Goal: Feedback & Contribution: Contribute content

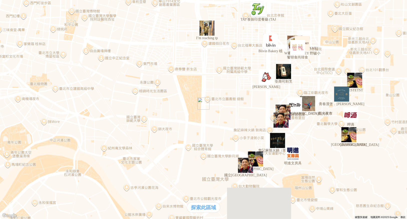
click at [286, 108] on div "熱門卡片" at bounding box center [203, 105] width 403 height 5
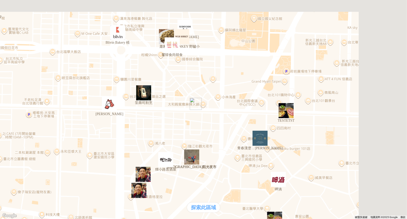
drag, startPoint x: 222, startPoint y: 68, endPoint x: 202, endPoint y: 69, distance: 19.8
click at [202, 69] on div at bounding box center [203, 109] width 407 height 219
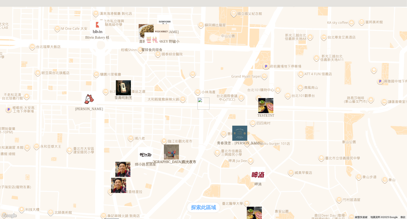
drag, startPoint x: 194, startPoint y: 112, endPoint x: 187, endPoint y: 105, distance: 10.5
click at [187, 105] on div at bounding box center [203, 109] width 407 height 219
click at [96, 33] on img "Blivin Bakery 植" at bounding box center [97, 27] width 19 height 19
click at [264, 111] on img "TESTETST" at bounding box center [266, 105] width 19 height 19
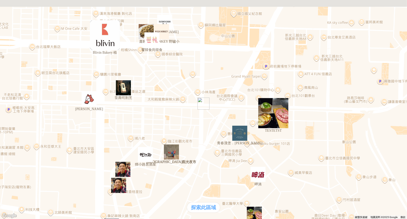
click at [26, 113] on div "熱門口袋名單 支援前線 熱門卡片 通知" at bounding box center [14, 102] width 24 height 21
click at [26, 108] on div "熱門卡片" at bounding box center [14, 105] width 24 height 5
click at [26, 103] on div "支援前線" at bounding box center [14, 99] width 24 height 5
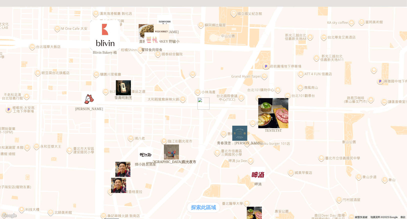
drag, startPoint x: 226, startPoint y: 94, endPoint x: 266, endPoint y: 85, distance: 40.7
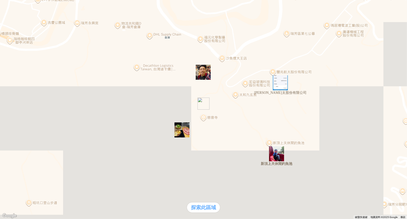
click at [278, 159] on img "新頂上天休閒釣魚池" at bounding box center [276, 153] width 19 height 19
click at [282, 83] on img "豐兆航太股份有限公司" at bounding box center [280, 82] width 19 height 19
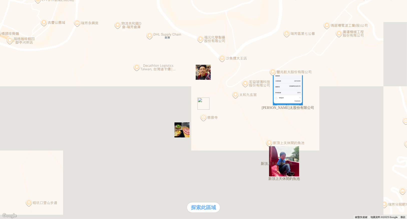
click at [197, 2] on div at bounding box center [203, 2] width 403 height 0
click at [26, 103] on div "支援前線" at bounding box center [14, 99] width 24 height 5
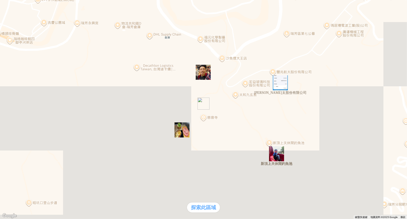
click at [26, 103] on div "支援前線" at bounding box center [14, 99] width 24 height 5
click at [199, 2] on div at bounding box center [203, 2] width 403 height 0
click at [119, 103] on div "支援前線" at bounding box center [203, 99] width 403 height 5
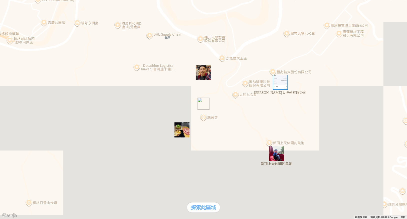
click at [26, 103] on div "支援前線" at bounding box center [14, 99] width 24 height 5
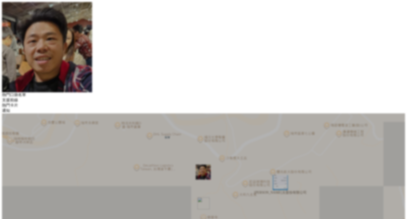
drag, startPoint x: 216, startPoint y: 97, endPoint x: 218, endPoint y: 95, distance: 2.8
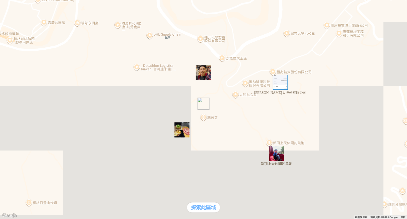
type input "*********"
paste textarea "*********"
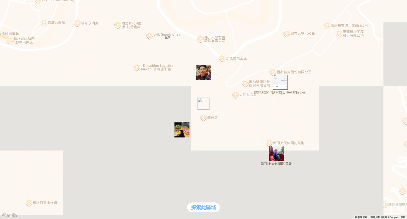
paste textarea "*********"
type textarea "**********"
paste textarea "*********"
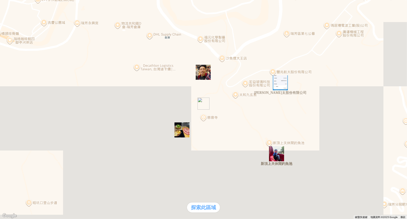
paste textarea "*********"
type textarea "**********"
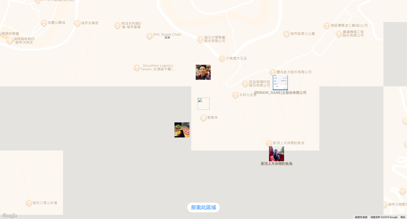
paste textarea "*********"
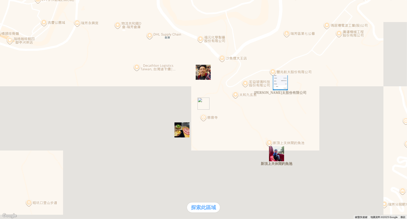
scroll to position [98, 0]
type textarea "**********"
type input "*"
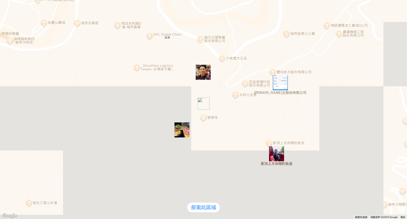
type input "*"
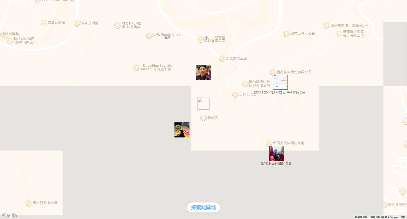
type input "*"
type input "**********"
type input "***"
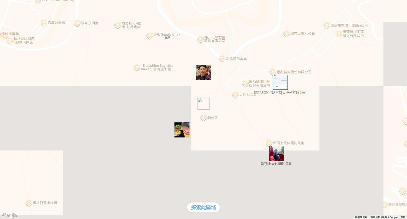
type input "**********"
drag, startPoint x: 209, startPoint y: 213, endPoint x: 206, endPoint y: 210, distance: 4.8
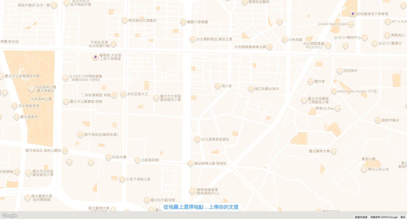
click at [8, 2] on div at bounding box center [203, 2] width 403 height 0
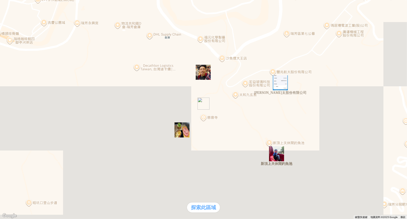
click at [279, 82] on img "豐兆航太股份有限公司" at bounding box center [280, 82] width 19 height 19
click at [26, 103] on div "支援前線" at bounding box center [14, 99] width 24 height 5
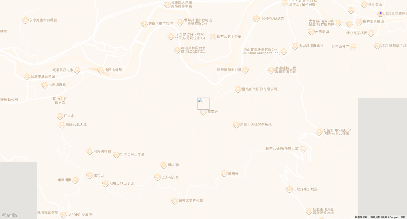
click at [7, 2] on div at bounding box center [203, 2] width 403 height 0
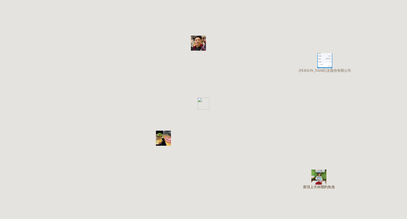
click at [26, 97] on div "熱門口袋名單" at bounding box center [14, 94] width 24 height 5
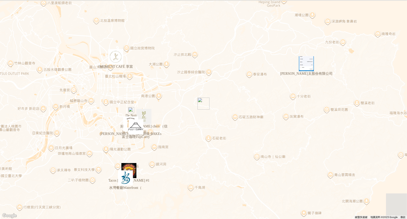
click at [26, 107] on div "熱門口袋名單" at bounding box center [14, 103] width 24 height 5
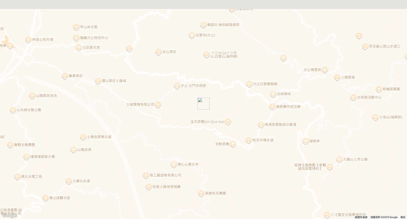
click at [26, 107] on div "熱門口袋名單" at bounding box center [14, 103] width 24 height 5
drag, startPoint x: 41, startPoint y: 208, endPoint x: 45, endPoint y: 208, distance: 4.0
click at [26, 107] on div "熱門口袋名單" at bounding box center [14, 103] width 24 height 5
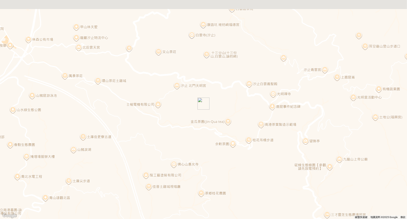
scroll to position [196, 0]
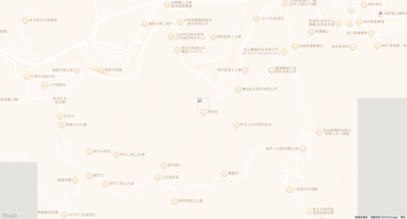
click at [26, 107] on div "熱門口袋名單" at bounding box center [14, 103] width 24 height 5
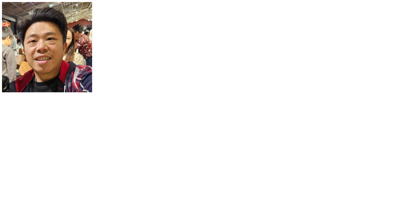
scroll to position [83, 0]
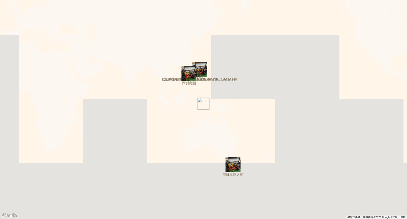
click at [5, 2] on div at bounding box center [203, 2] width 403 height 0
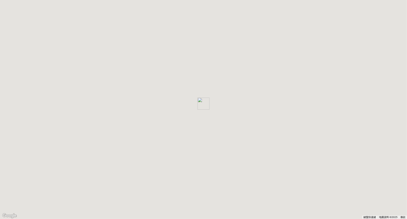
click at [210, 7] on p "[PERSON_NAME] 的 口袋名單列表" at bounding box center [203, 4] width 403 height 5
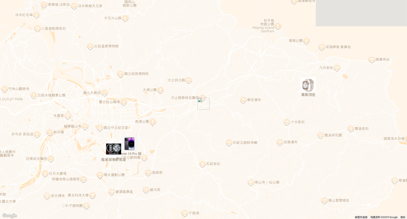
click at [205, 7] on p "[PERSON_NAME] 的 口袋名單列表" at bounding box center [203, 4] width 403 height 5
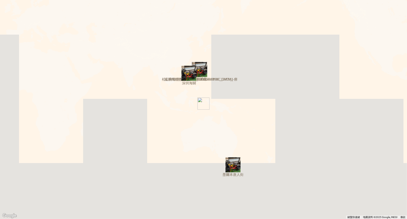
click at [9, 2] on div at bounding box center [203, 2] width 403 height 0
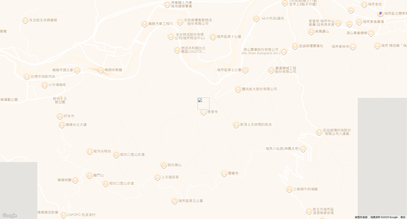
click at [193, 7] on p "[PERSON_NAME] 的 口袋名單列表" at bounding box center [203, 4] width 403 height 5
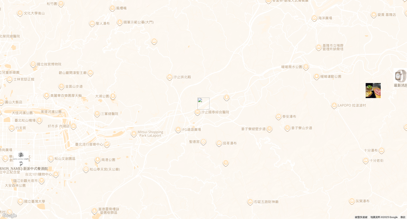
click at [6, 2] on div at bounding box center [203, 2] width 403 height 0
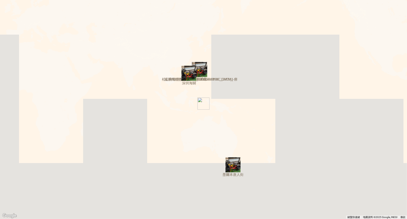
click at [8, 2] on div at bounding box center [203, 2] width 403 height 0
click at [3, 2] on div at bounding box center [203, 2] width 403 height 0
click at [6, 2] on div at bounding box center [203, 2] width 403 height 0
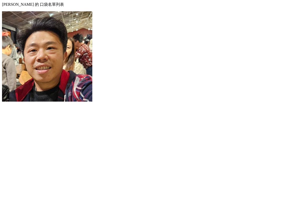
click at [7, 2] on div at bounding box center [150, 2] width 296 height 0
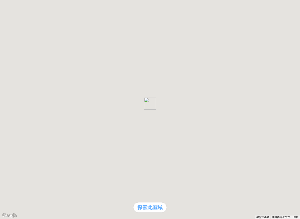
click at [151, 202] on div "探索此區域" at bounding box center [149, 207] width 33 height 10
click at [293, 199] on div at bounding box center [292, 206] width 15 height 15
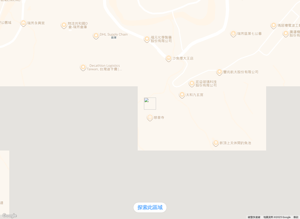
click at [158, 202] on div "探索此區域" at bounding box center [149, 207] width 33 height 10
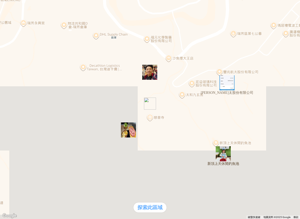
click at [92, 8] on img at bounding box center [47, 47] width 90 height 90
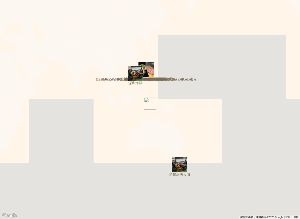
click at [92, 20] on img at bounding box center [47, 65] width 90 height 90
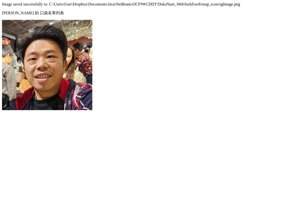
click at [92, 20] on img at bounding box center [47, 65] width 90 height 90
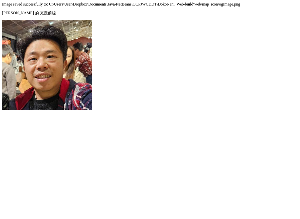
click at [92, 20] on img at bounding box center [47, 65] width 90 height 90
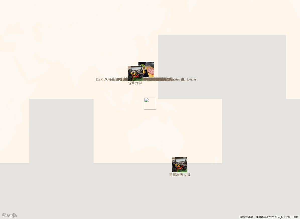
click at [92, 20] on img at bounding box center [47, 65] width 90 height 90
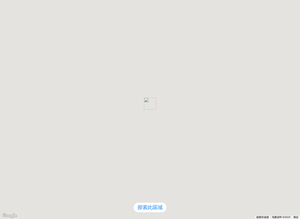
click at [92, 8] on img at bounding box center [47, 52] width 90 height 90
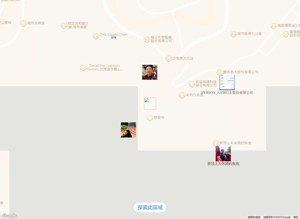
click at [92, 8] on img at bounding box center [47, 52] width 90 height 90
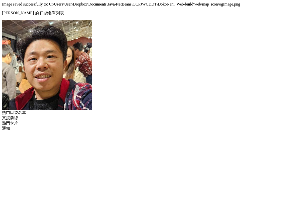
click at [7, 11] on div at bounding box center [150, 11] width 296 height 0
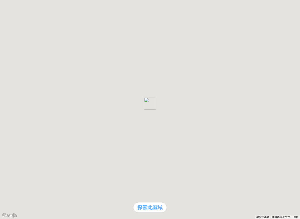
click at [92, 7] on img at bounding box center [47, 52] width 90 height 90
drag, startPoint x: 159, startPoint y: 107, endPoint x: 150, endPoint y: 103, distance: 9.9
click at [6, 11] on div at bounding box center [150, 11] width 296 height 0
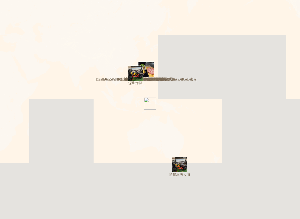
click at [152, 11] on p "Ben 的 口袋名單列表" at bounding box center [150, 13] width 296 height 5
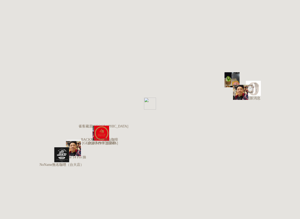
click at [154, 7] on div at bounding box center [150, 7] width 296 height 0
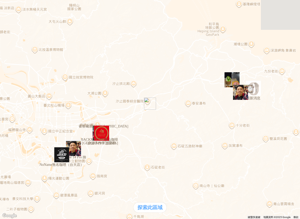
click at [92, 7] on img at bounding box center [47, 52] width 90 height 90
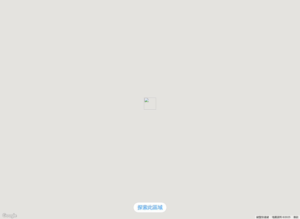
click at [295, 199] on div at bounding box center [292, 206] width 15 height 15
drag, startPoint x: 206, startPoint y: 213, endPoint x: 209, endPoint y: 212, distance: 3.0
click at [206, 108] on div "熱門卡片" at bounding box center [150, 105] width 296 height 5
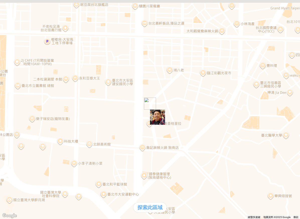
click at [26, 108] on div "熱門卡片" at bounding box center [14, 105] width 24 height 5
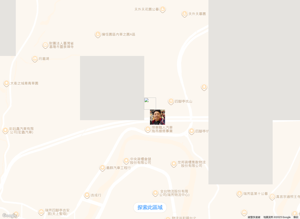
click at [26, 108] on div "熱門卡片" at bounding box center [14, 105] width 24 height 5
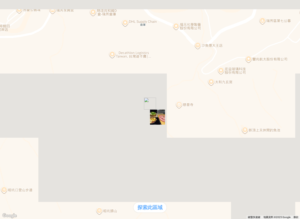
click at [206, 112] on div "熱門卡片" at bounding box center [150, 109] width 296 height 5
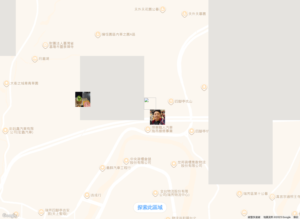
click at [26, 103] on div "支援前線" at bounding box center [14, 99] width 24 height 5
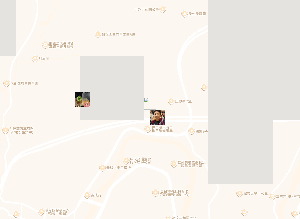
click at [26, 103] on div "支援前線" at bounding box center [14, 99] width 24 height 5
click at [26, 97] on div "熱門口袋名單" at bounding box center [14, 94] width 24 height 5
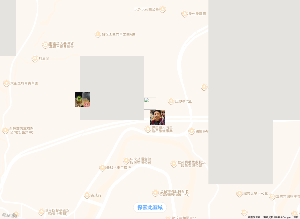
drag, startPoint x: 28, startPoint y: 211, endPoint x: 33, endPoint y: 204, distance: 9.0
click at [26, 97] on div "熱門口袋名單" at bounding box center [14, 94] width 24 height 5
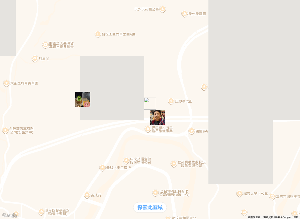
click at [23, 97] on div "熱門口袋名單" at bounding box center [14, 94] width 24 height 5
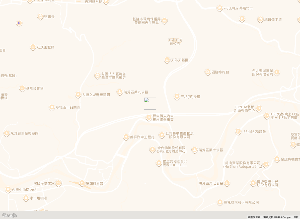
click at [2, 2] on div at bounding box center [150, 2] width 296 height 0
click at [4, 2] on div at bounding box center [150, 2] width 296 height 0
click at [3, 2] on div at bounding box center [150, 2] width 296 height 0
click at [6, 2] on div at bounding box center [150, 2] width 296 height 0
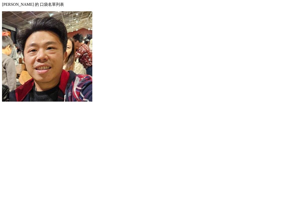
click at [6, 2] on div at bounding box center [150, 2] width 296 height 0
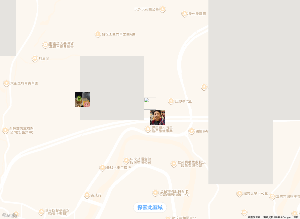
click at [21, 97] on div "熱門口袋名單" at bounding box center [14, 94] width 24 height 5
click at [26, 108] on div "熱門卡片" at bounding box center [14, 105] width 24 height 5
click at [26, 103] on div "支援前線" at bounding box center [14, 99] width 24 height 5
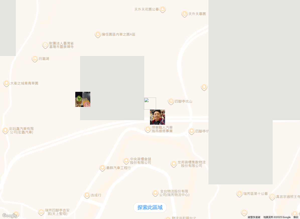
click at [26, 103] on div "支援前線" at bounding box center [14, 99] width 24 height 5
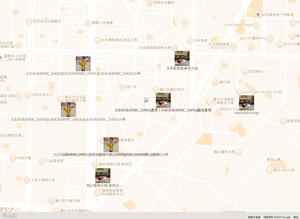
click at [2, 2] on div at bounding box center [150, 2] width 296 height 0
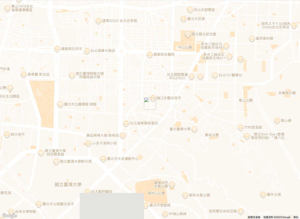
click at [11, 2] on div at bounding box center [150, 2] width 296 height 0
click at [4, 2] on div at bounding box center [150, 2] width 296 height 0
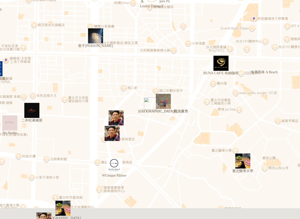
click at [26, 113] on div "熱門口袋名單 支援前線 熱門卡片 通知" at bounding box center [14, 102] width 24 height 21
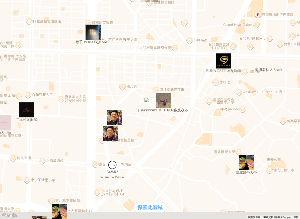
click at [225, 62] on img "BUNA CAF'E 布納咖啡" at bounding box center [223, 60] width 19 height 19
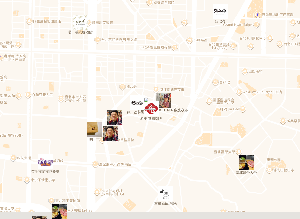
click at [168, 107] on img "臨江街觀光夜市" at bounding box center [163, 100] width 19 height 19
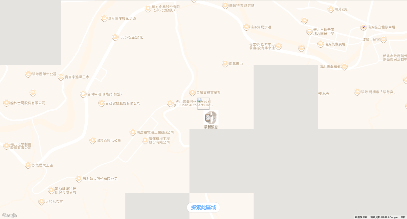
drag, startPoint x: 281, startPoint y: 213, endPoint x: 283, endPoint y: 209, distance: 4.8
click at [281, 112] on div "熱門卡片" at bounding box center [203, 109] width 403 height 5
click at [26, 107] on div "支援前線" at bounding box center [14, 104] width 24 height 5
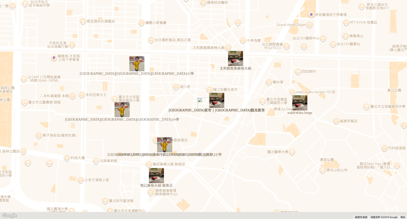
click at [2, 11] on div at bounding box center [203, 11] width 403 height 0
click at [26, 121] on div "支援前線" at bounding box center [14, 117] width 24 height 5
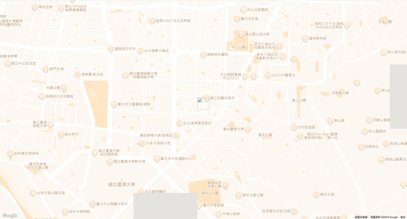
click at [26, 121] on div "支援前線" at bounding box center [14, 117] width 24 height 5
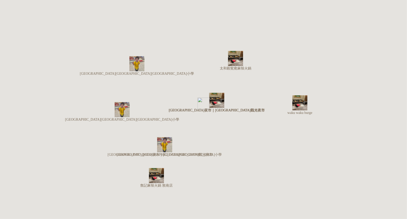
click at [26, 115] on div "熱門口袋名單" at bounding box center [14, 112] width 24 height 5
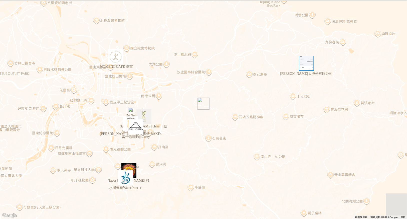
click at [26, 115] on div "熱門口袋名單" at bounding box center [14, 112] width 24 height 5
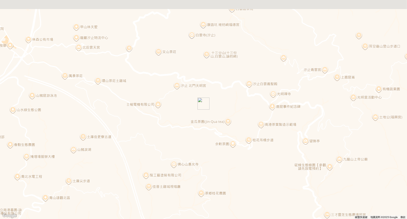
click at [26, 115] on div "熱門口袋名單" at bounding box center [14, 112] width 24 height 5
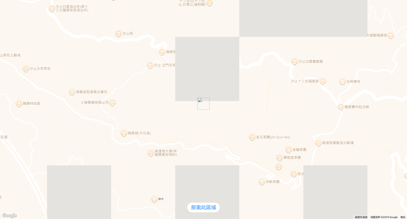
click at [26, 102] on div "熱門口袋名單" at bounding box center [14, 99] width 24 height 5
